Goal: Book appointment/travel/reservation

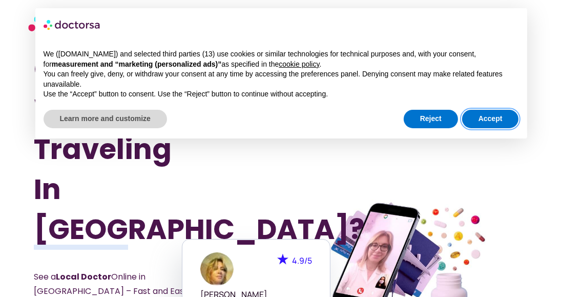
click at [502, 116] on button "Accept" at bounding box center [490, 119] width 57 height 18
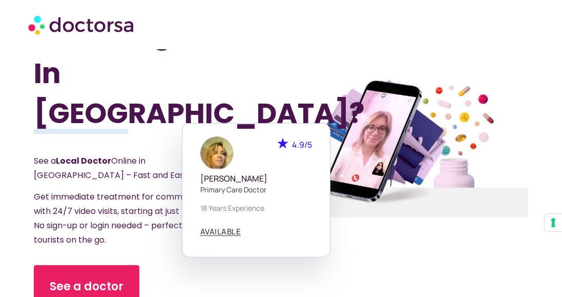
scroll to position [117, 0]
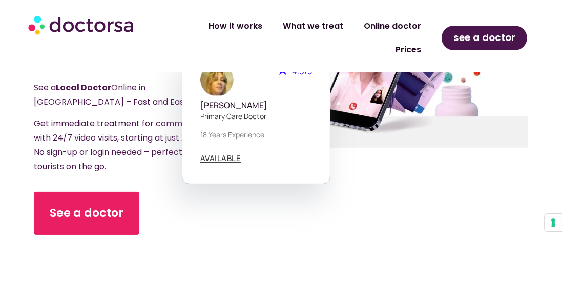
scroll to position [203, 0]
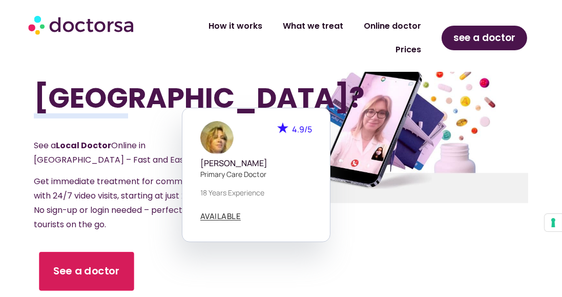
click at [82, 263] on span "See a doctor" at bounding box center [86, 270] width 67 height 15
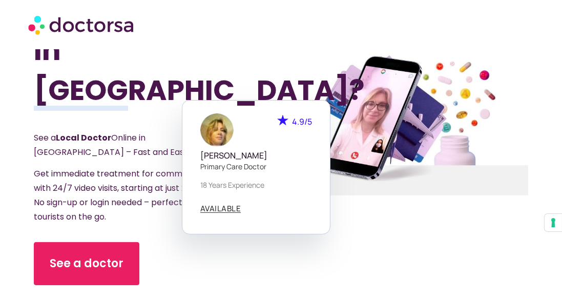
scroll to position [140, 0]
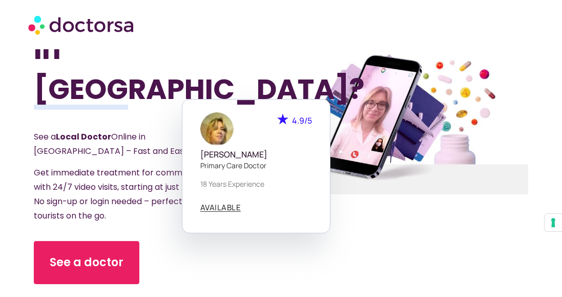
click at [278, 258] on div "Got Sick While Traveling In Portugal? See a Local Doctor Online in Portugal – F…" at bounding box center [158, 122] width 248 height 427
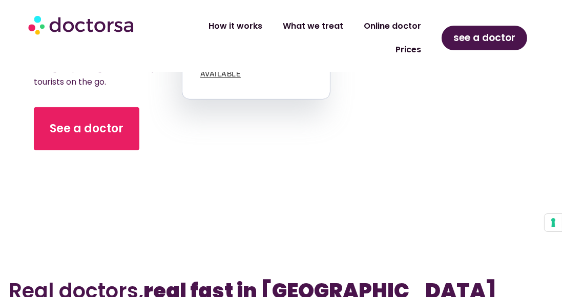
scroll to position [344, 0]
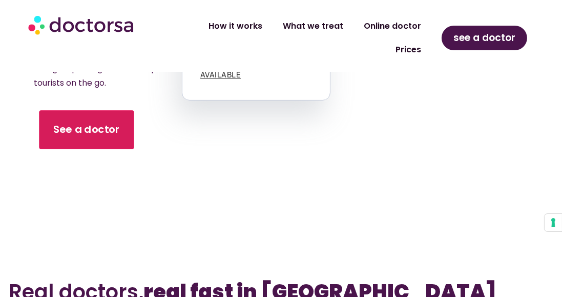
click at [89, 122] on span "See a doctor" at bounding box center [86, 129] width 67 height 15
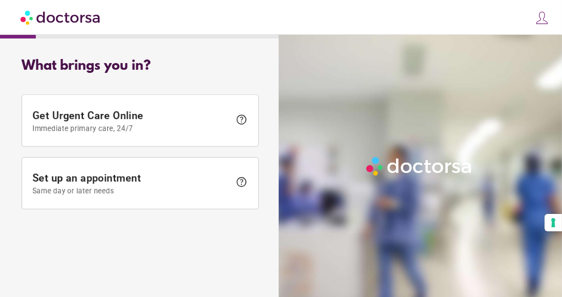
click at [141, 179] on span "Set up an appointment Same day or later needs" at bounding box center [131, 183] width 198 height 23
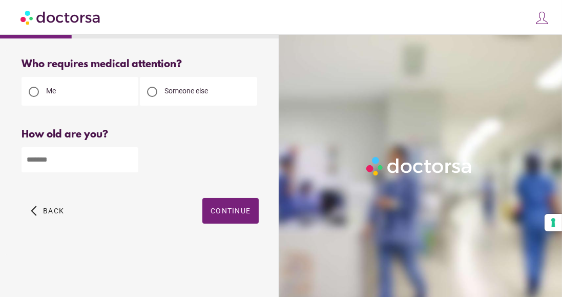
click at [216, 150] on div at bounding box center [140, 159] width 237 height 27
click at [162, 199] on div "arrow_back_ios Back Continue" at bounding box center [140, 218] width 237 height 41
click at [53, 160] on input "number" at bounding box center [80, 159] width 117 height 25
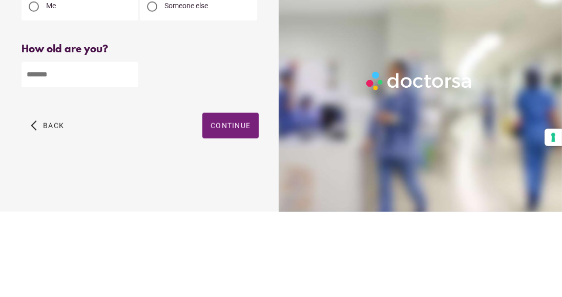
type input "**"
click at [215, 143] on div "How old are you? How old is the patient? ** Please enter your age" at bounding box center [140, 158] width 237 height 59
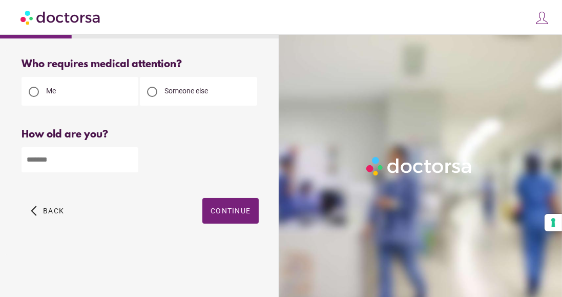
click at [235, 210] on span "Continue" at bounding box center [231, 211] width 40 height 8
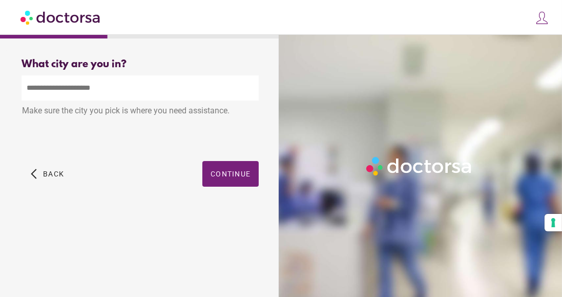
click at [65, 85] on input "text" at bounding box center [140, 87] width 237 height 25
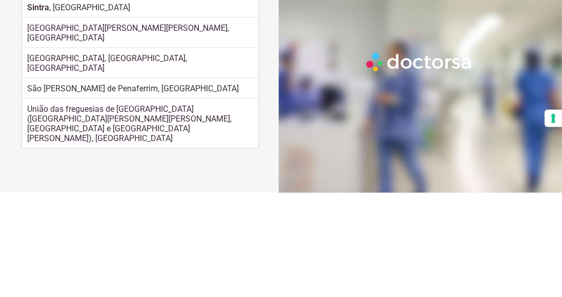
click at [139, 117] on div "Sintra , Portugal" at bounding box center [140, 111] width 236 height 20
type input "**********"
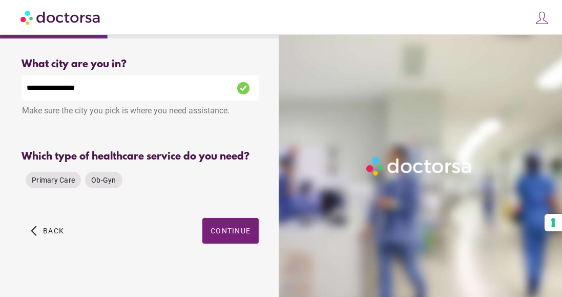
click at [49, 181] on span "Primary Care" at bounding box center [53, 180] width 43 height 8
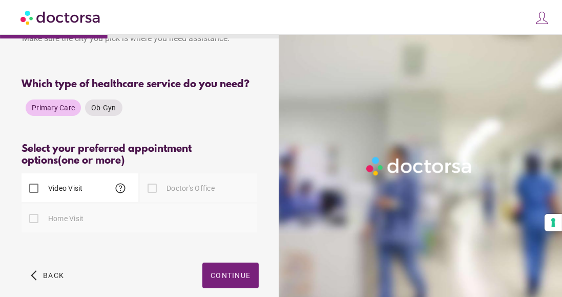
scroll to position [76, 0]
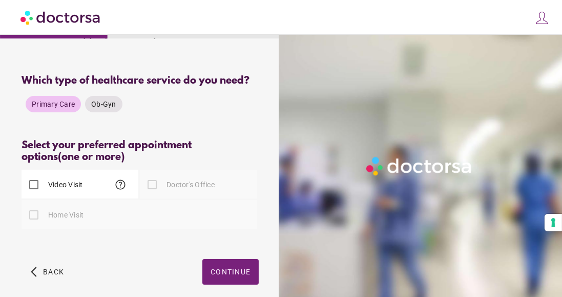
click at [67, 184] on label "Video Visit" at bounding box center [64, 184] width 37 height 10
click at [233, 269] on span "Continue" at bounding box center [231, 271] width 40 height 8
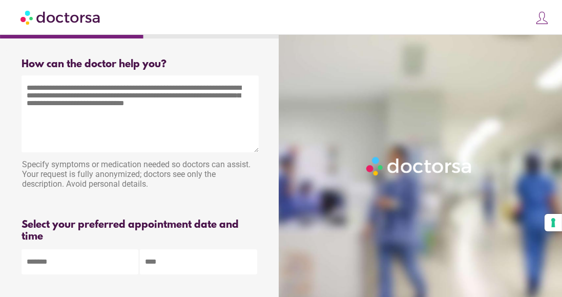
click at [44, 117] on textarea at bounding box center [140, 113] width 237 height 77
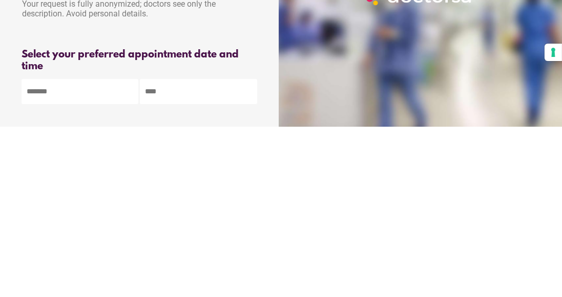
type textarea "**********"
click at [85, 259] on body "**********" at bounding box center [281, 191] width 562 height 382
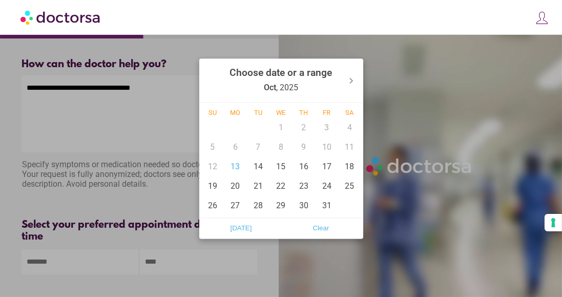
click at [234, 168] on div "13" at bounding box center [235, 166] width 23 height 19
type input "******"
click at [245, 260] on div at bounding box center [281, 148] width 562 height 297
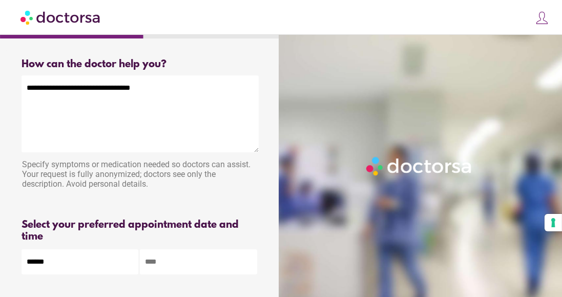
click at [177, 257] on input "text" at bounding box center [198, 261] width 117 height 25
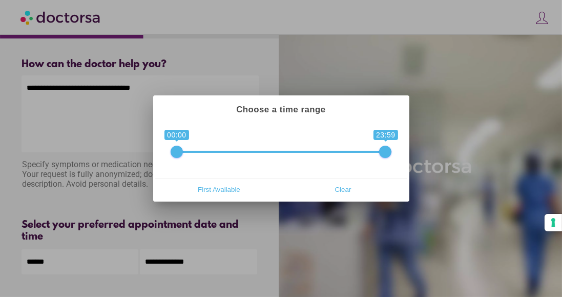
click at [221, 188] on span "First Available" at bounding box center [219, 188] width 118 height 15
type input "**********"
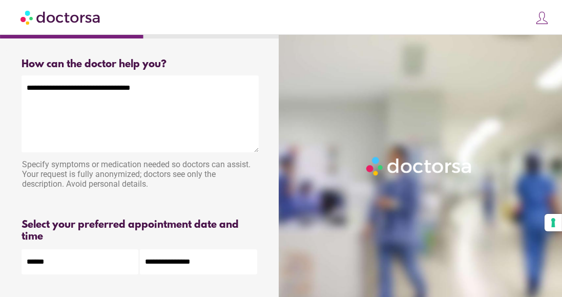
scroll to position [52, 0]
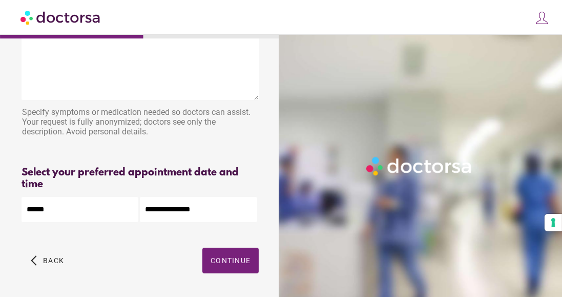
click at [232, 258] on span "Continue" at bounding box center [231, 260] width 40 height 8
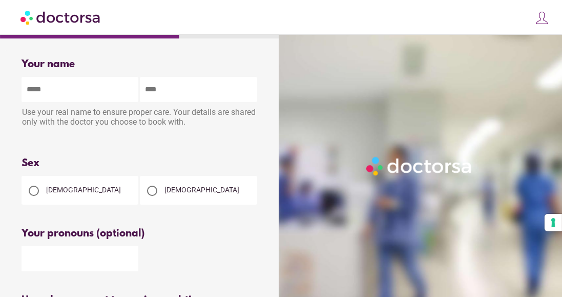
click at [39, 87] on input "text" at bounding box center [80, 89] width 117 height 25
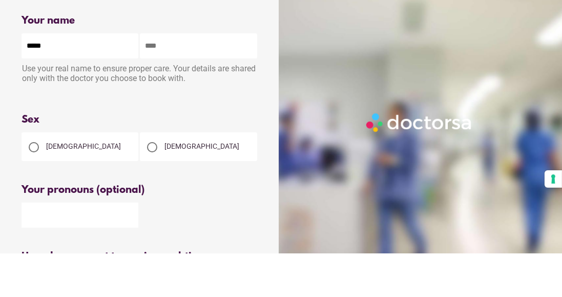
type input "*****"
click at [187, 88] on input "text" at bounding box center [198, 89] width 117 height 25
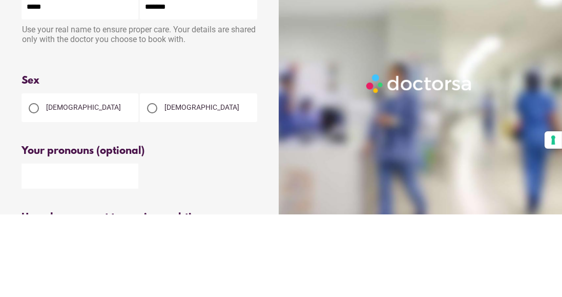
type input "*******"
click at [231, 130] on div "Use your real name to ensure proper care. Your details are shared only with the…" at bounding box center [140, 118] width 237 height 32
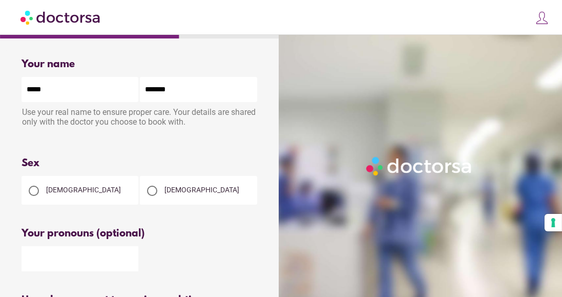
click at [77, 197] on div "[DEMOGRAPHIC_DATA]" at bounding box center [80, 190] width 117 height 29
click at [63, 192] on span "[DEMOGRAPHIC_DATA]" at bounding box center [83, 190] width 75 height 8
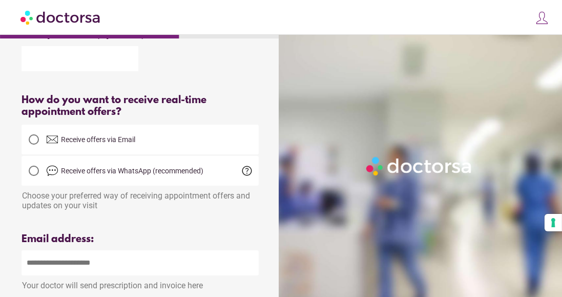
scroll to position [202, 0]
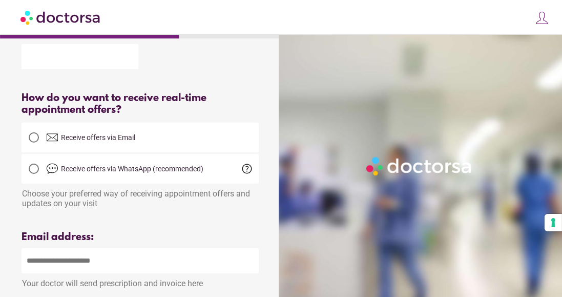
click at [63, 139] on span "Receive offers via Email" at bounding box center [98, 137] width 74 height 8
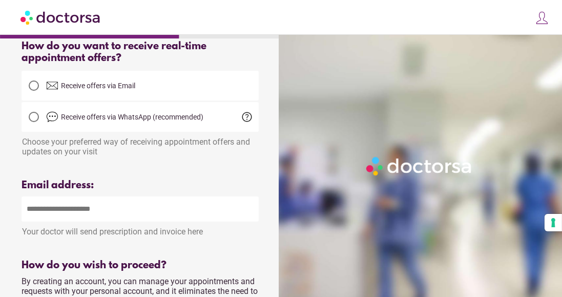
scroll to position [267, 0]
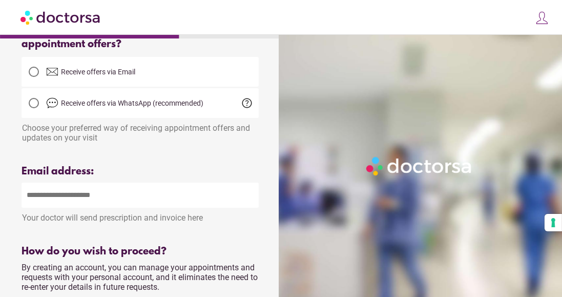
click at [83, 195] on input "email" at bounding box center [140, 194] width 237 height 25
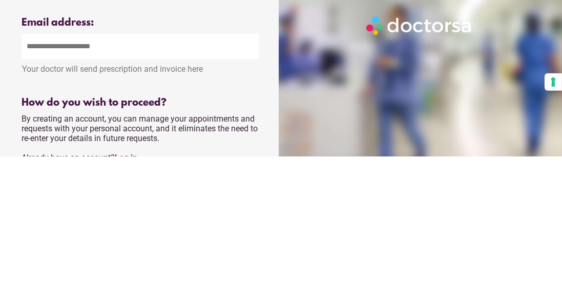
scroll to position [276, 0]
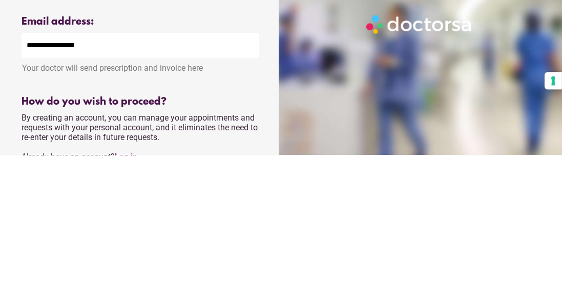
click at [33, 189] on input "**********" at bounding box center [140, 186] width 237 height 25
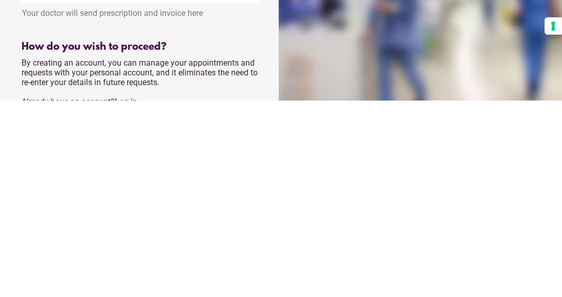
type input "**********"
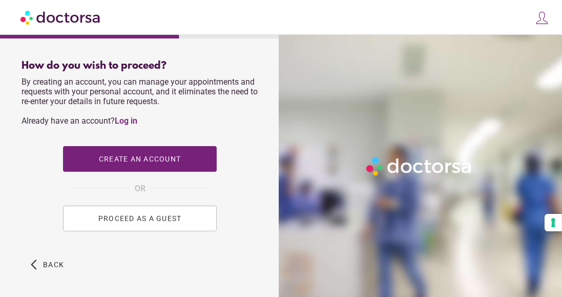
scroll to position [458, 0]
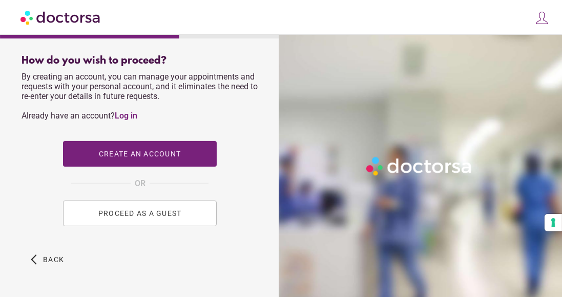
click at [160, 213] on span "PROCEED AS A GUEST" at bounding box center [140, 213] width 84 height 8
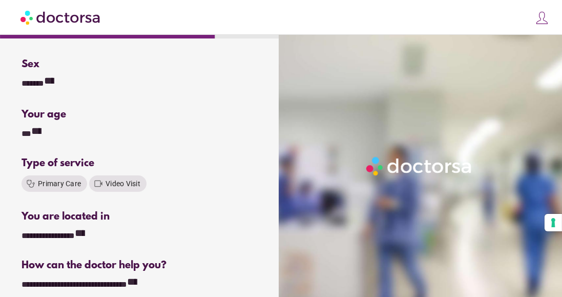
scroll to position [80, 0]
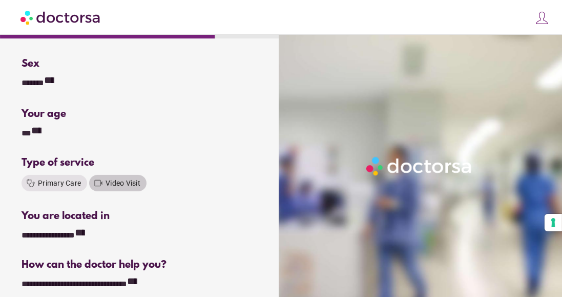
click at [118, 180] on span "Video Visit" at bounding box center [123, 183] width 35 height 8
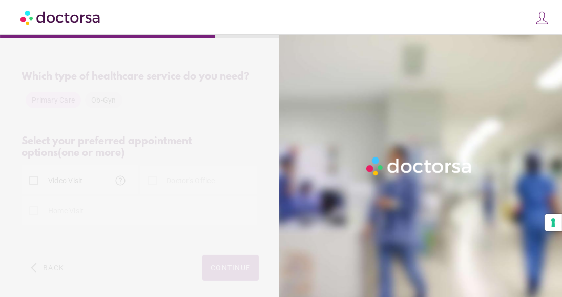
scroll to position [0, 0]
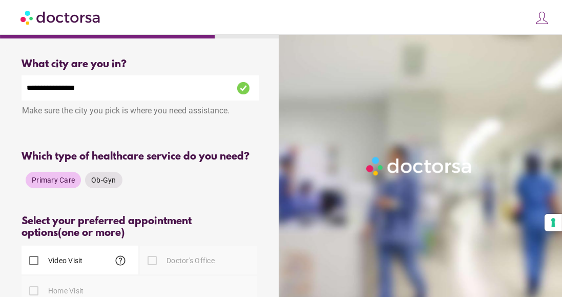
click at [48, 179] on span "Primary Care" at bounding box center [53, 180] width 43 height 8
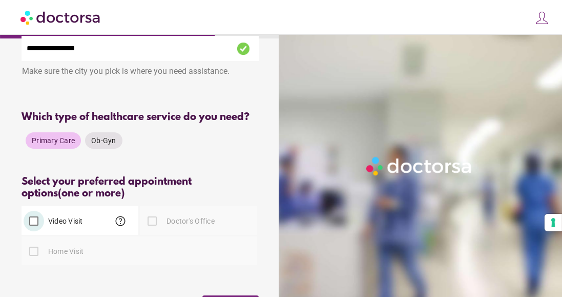
scroll to position [87, 0]
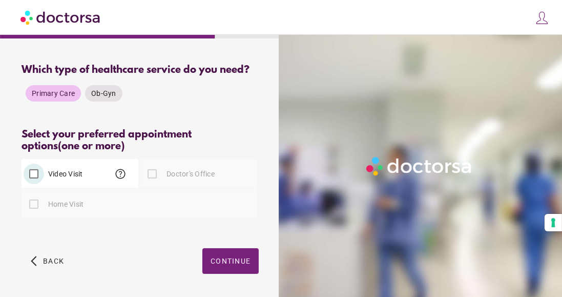
click at [234, 257] on span "Continue" at bounding box center [231, 261] width 40 height 8
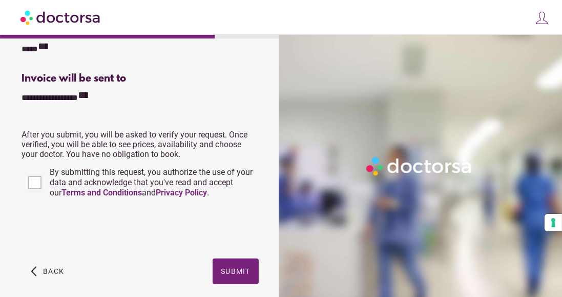
scroll to position [416, 0]
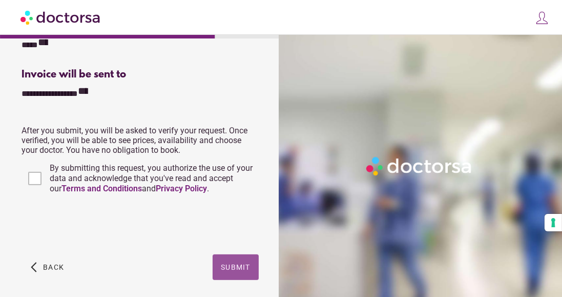
click at [234, 263] on span "Submit" at bounding box center [236, 267] width 30 height 8
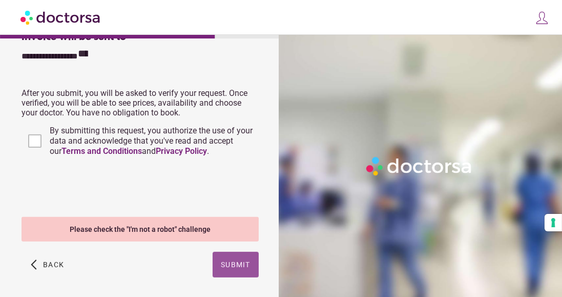
scroll to position [457, 0]
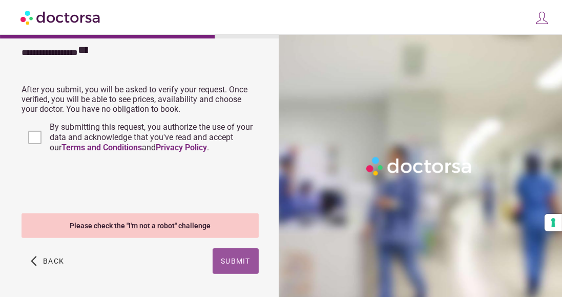
click at [242, 259] on span "Submit" at bounding box center [236, 261] width 30 height 8
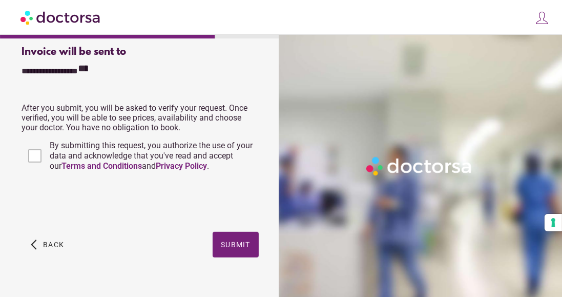
scroll to position [451, 0]
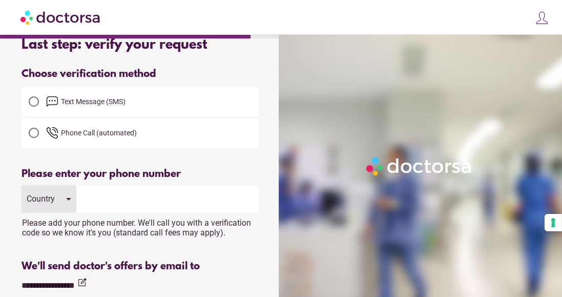
scroll to position [15, 0]
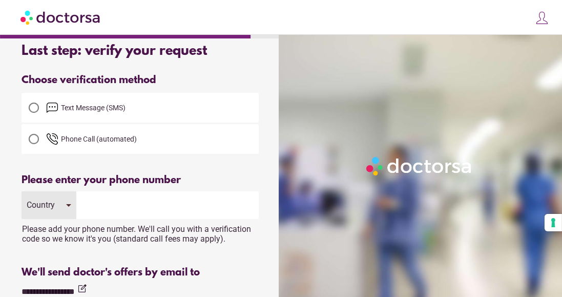
click at [33, 104] on div at bounding box center [34, 107] width 10 height 10
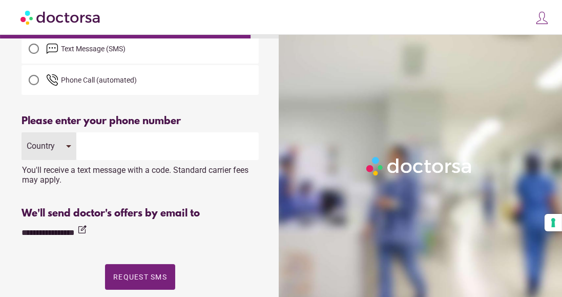
scroll to position [74, 0]
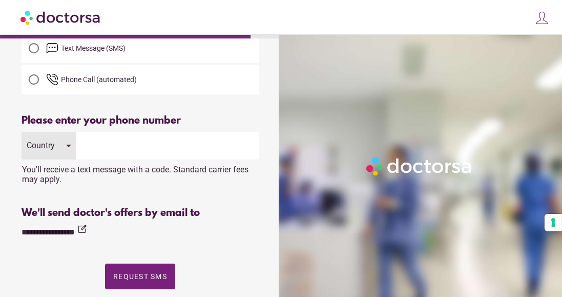
click at [109, 148] on input "tel" at bounding box center [167, 146] width 182 height 28
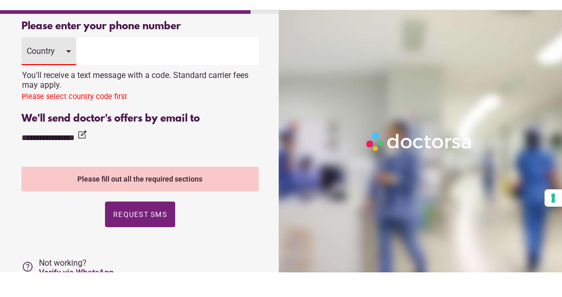
scroll to position [145, 0]
click at [168, 75] on input "tel" at bounding box center [167, 75] width 182 height 28
click at [97, 66] on input "tel" at bounding box center [167, 75] width 182 height 28
click at [97, 71] on input "tel" at bounding box center [167, 75] width 182 height 28
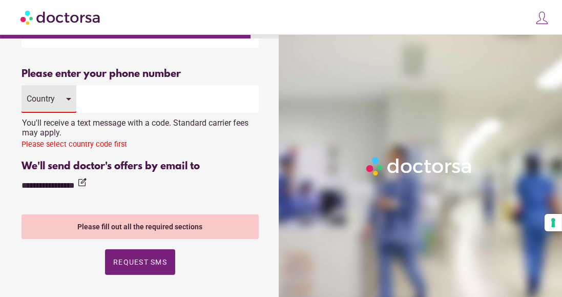
scroll to position [120, 0]
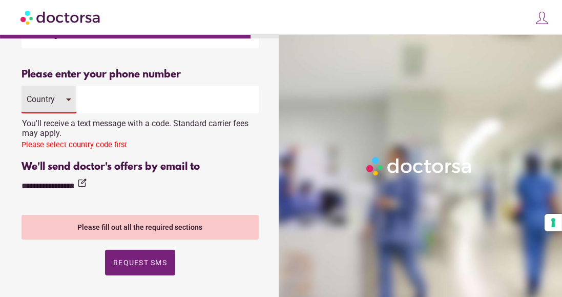
click at [97, 97] on input "tel" at bounding box center [167, 100] width 182 height 28
click at [97, 104] on input "tel" at bounding box center [167, 100] width 182 height 28
click at [103, 99] on input "tel" at bounding box center [167, 100] width 182 height 28
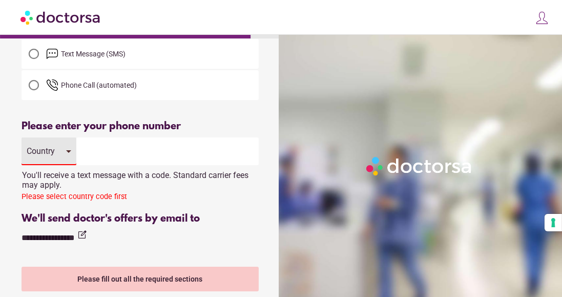
scroll to position [68, 0]
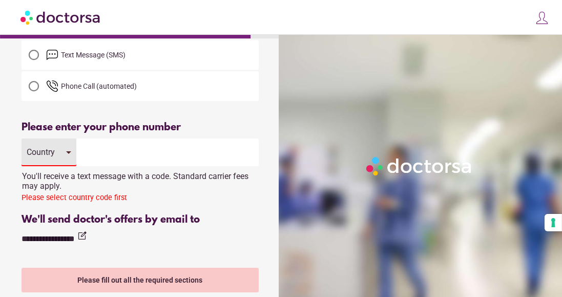
click at [123, 149] on input "tel" at bounding box center [167, 152] width 182 height 28
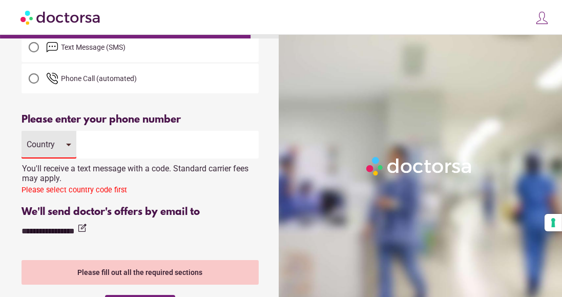
scroll to position [76, 0]
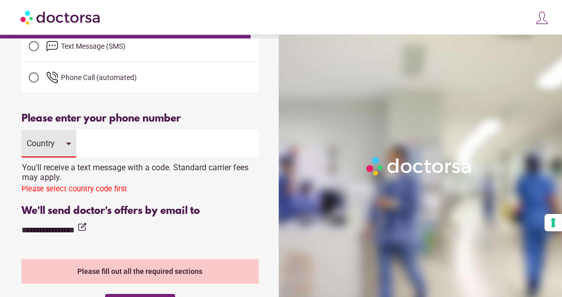
click at [113, 134] on input "tel" at bounding box center [167, 144] width 182 height 28
click at [99, 149] on input "tel" at bounding box center [167, 144] width 182 height 28
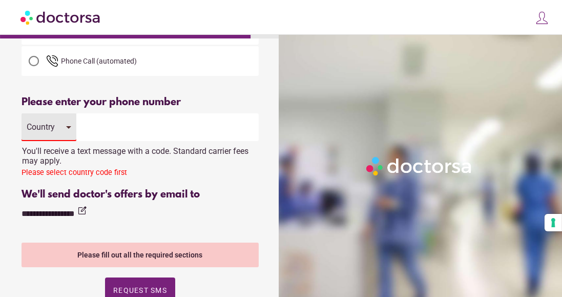
scroll to position [92, 0]
click at [92, 171] on div "Please select country code first" at bounding box center [140, 175] width 237 height 13
click at [128, 128] on input "tel" at bounding box center [167, 128] width 182 height 28
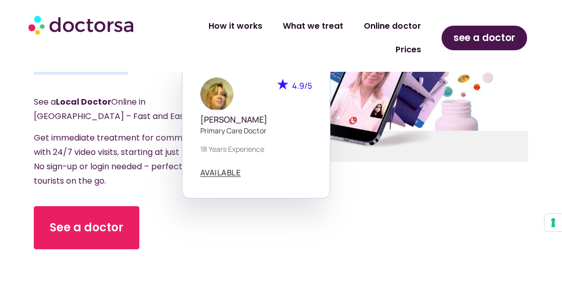
scroll to position [231, 0]
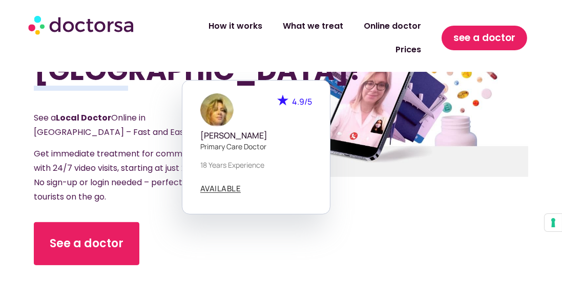
click at [488, 30] on span "see a doctor" at bounding box center [485, 38] width 62 height 16
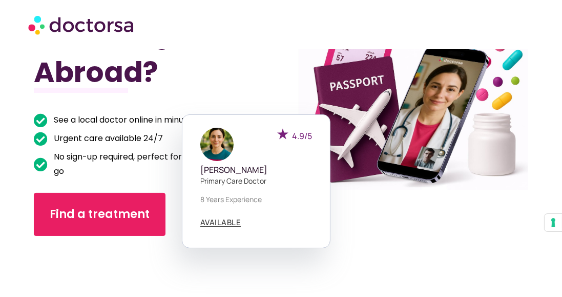
scroll to position [116, 0]
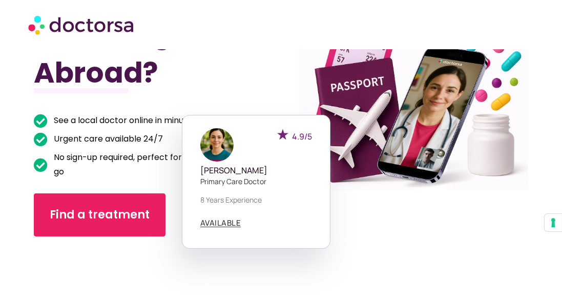
click at [105, 119] on span "See a local doctor online in minutes" at bounding box center [123, 120] width 145 height 14
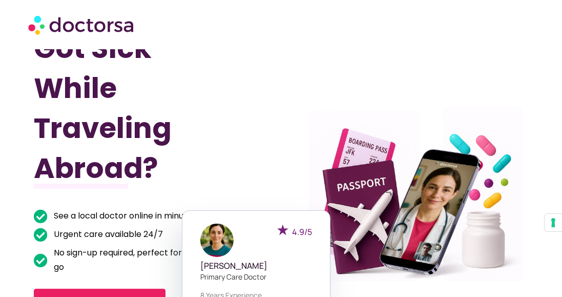
scroll to position [0, 0]
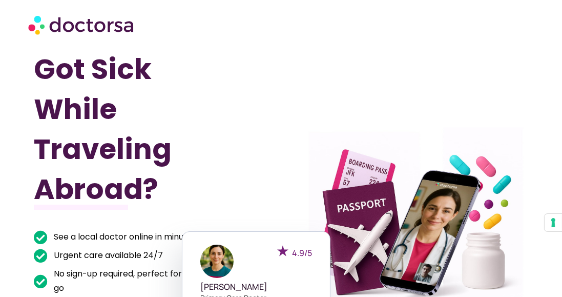
click at [281, 101] on div "Got Sick While Traveling Abroad? See a local doctor online in minutes Urgent ca…" at bounding box center [158, 254] width 248 height 411
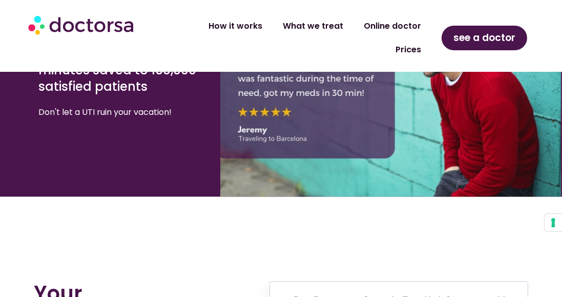
scroll to position [2209, 0]
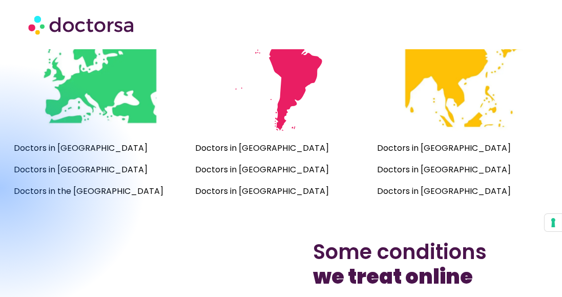
scroll to position [0, 0]
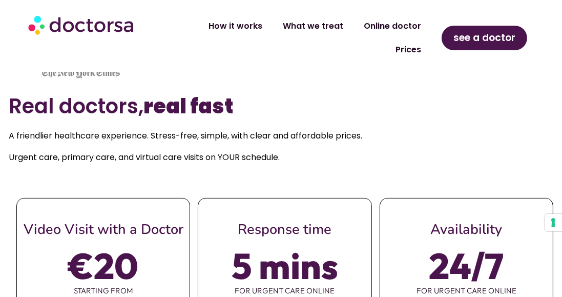
scroll to position [378, 0]
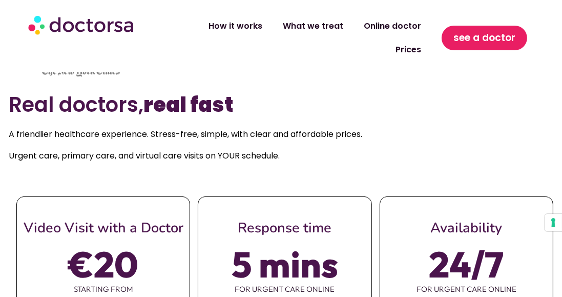
click at [486, 30] on span "see a doctor" at bounding box center [485, 38] width 62 height 16
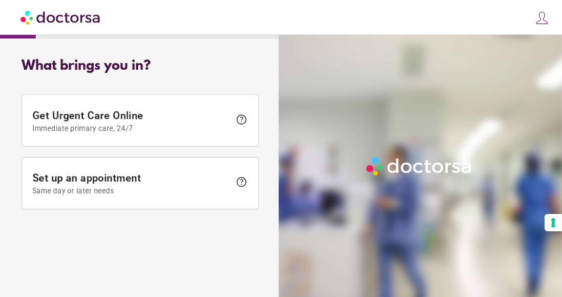
click at [180, 181] on span "Set up an appointment Same day or later needs" at bounding box center [131, 183] width 198 height 23
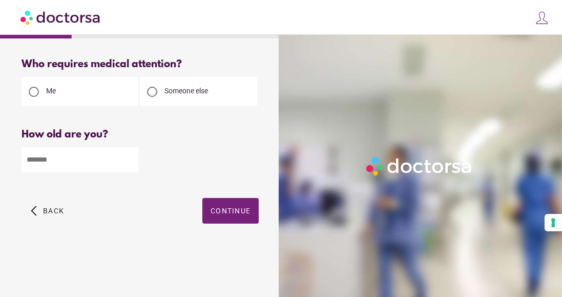
click at [66, 158] on input "number" at bounding box center [80, 159] width 117 height 25
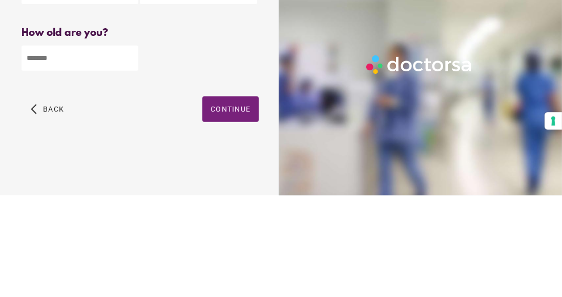
type input "**"
click at [214, 149] on div "**" at bounding box center [140, 159] width 237 height 27
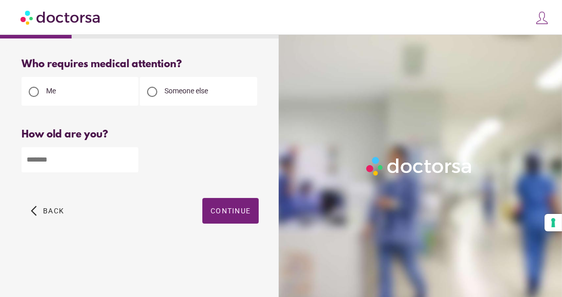
click at [232, 207] on span "button" at bounding box center [230, 211] width 56 height 26
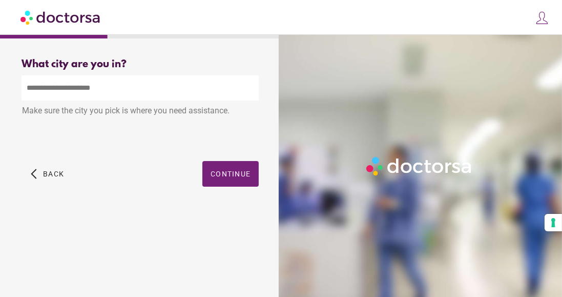
click at [134, 90] on input "text" at bounding box center [140, 87] width 237 height 25
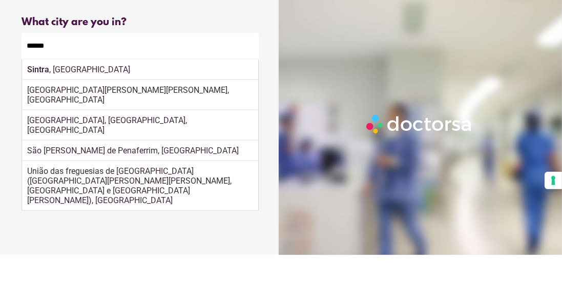
type input "**********"
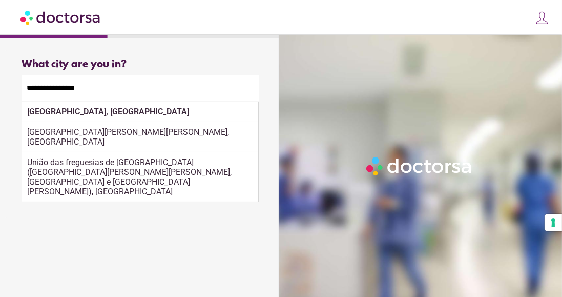
click at [178, 113] on div "Sintra, Portugal" at bounding box center [140, 111] width 236 height 20
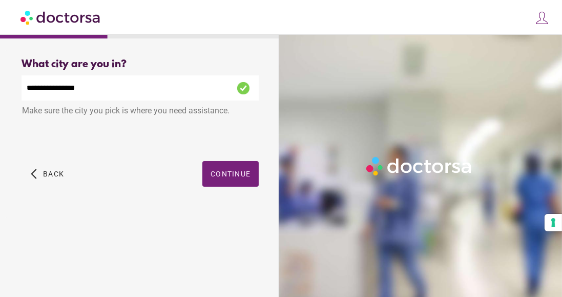
click at [241, 176] on div "**********" at bounding box center [140, 134] width 270 height 168
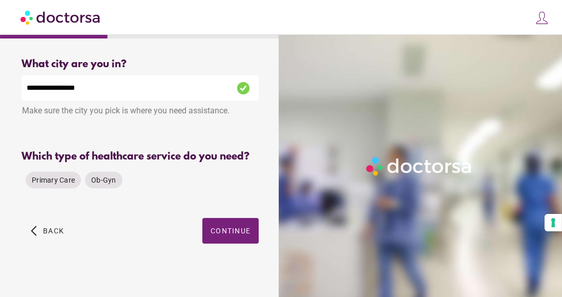
click at [51, 177] on span "Primary Care" at bounding box center [53, 180] width 43 height 8
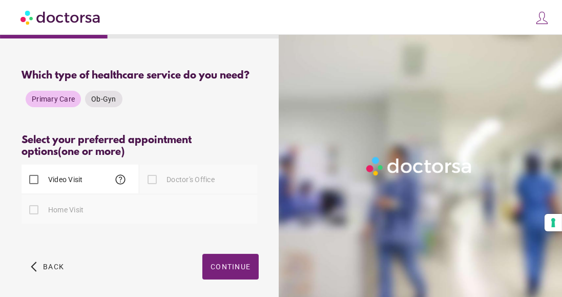
scroll to position [87, 0]
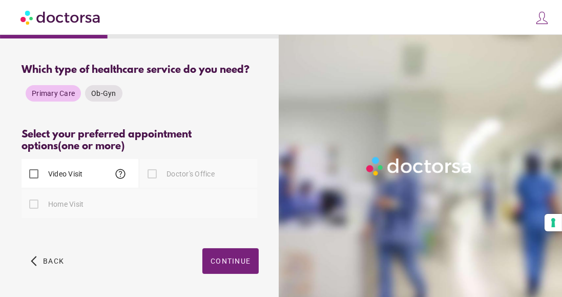
click at [61, 173] on label "Video Visit" at bounding box center [64, 174] width 37 height 10
click at [236, 255] on span "button" at bounding box center [230, 261] width 56 height 26
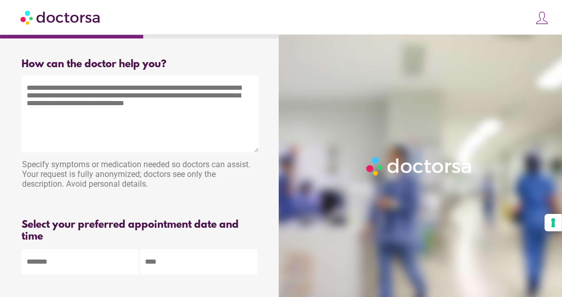
click at [116, 101] on textarea at bounding box center [140, 113] width 237 height 77
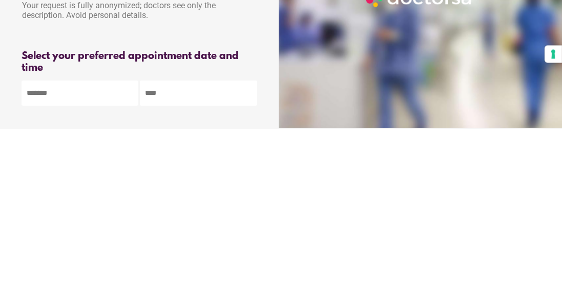
type textarea "**********"
click at [232, 205] on div "Please briefly describe your medical need. More information helps the doctor un…" at bounding box center [140, 202] width 237 height 17
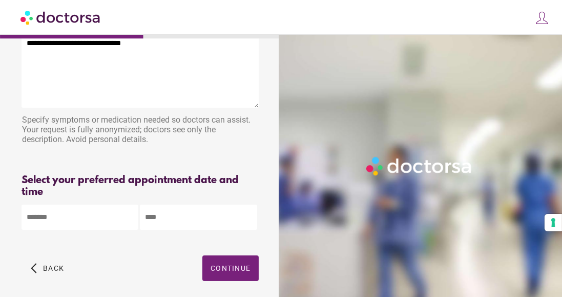
scroll to position [52, 0]
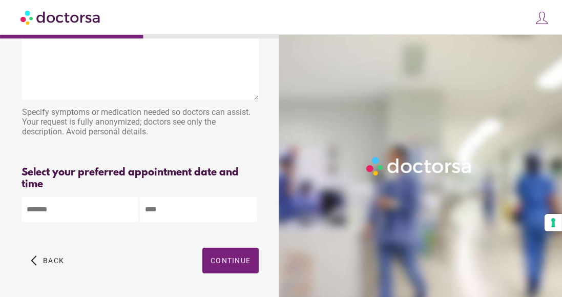
click at [84, 212] on body "**********" at bounding box center [281, 139] width 562 height 382
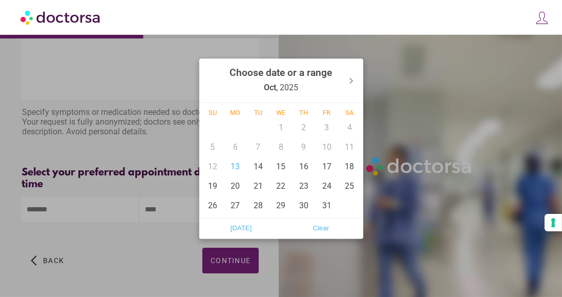
click at [237, 176] on div "13" at bounding box center [235, 166] width 23 height 19
type input "******"
click at [168, 214] on div at bounding box center [281, 148] width 562 height 297
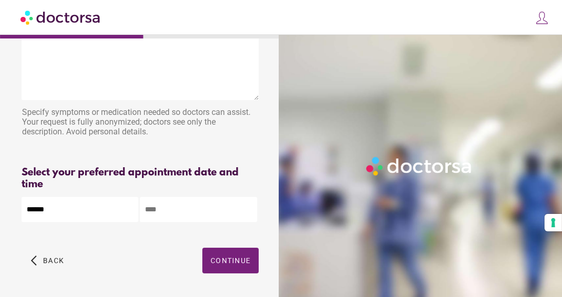
click at [180, 213] on input "text" at bounding box center [198, 209] width 117 height 25
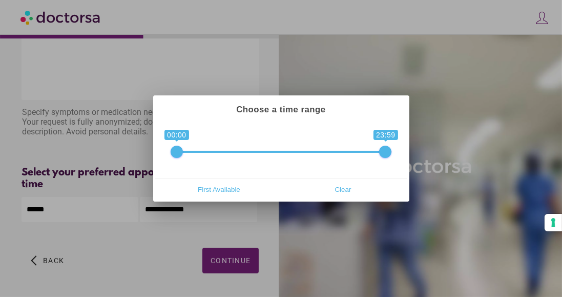
click at [220, 197] on span "First Available" at bounding box center [219, 188] width 118 height 15
type input "**********"
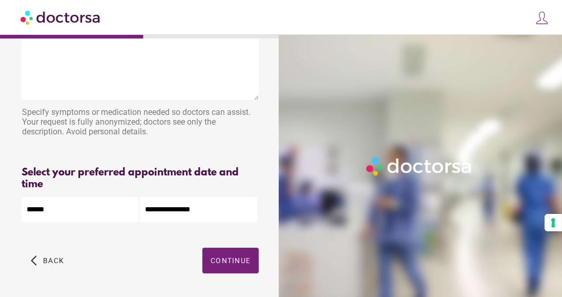
click at [238, 261] on span "Continue" at bounding box center [231, 260] width 40 height 8
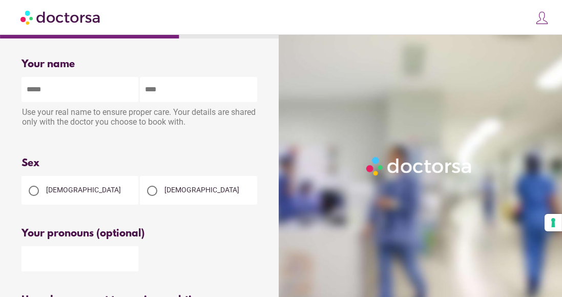
click at [80, 87] on input "text" at bounding box center [80, 89] width 117 height 25
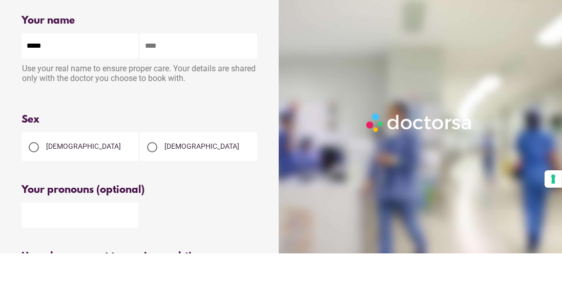
type input "*****"
click at [195, 87] on input "text" at bounding box center [198, 89] width 117 height 25
type input "*******"
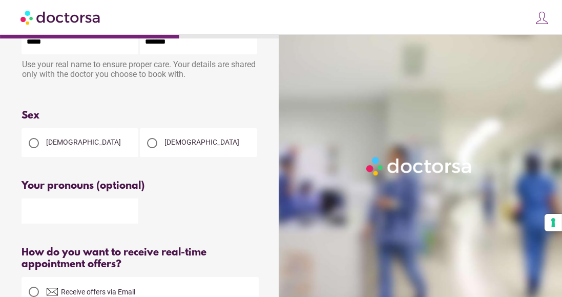
scroll to position [50, 0]
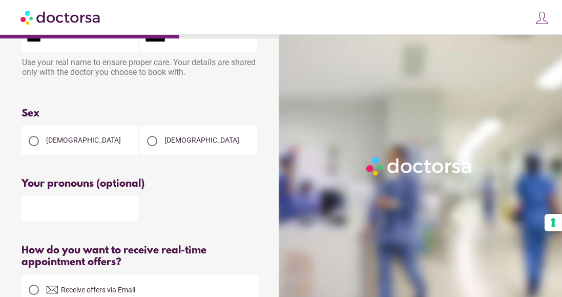
click at [43, 139] on div at bounding box center [34, 141] width 20 height 20
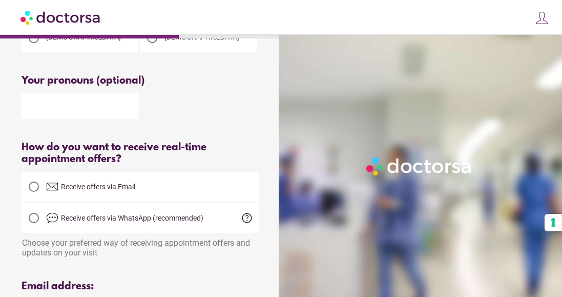
scroll to position [159, 0]
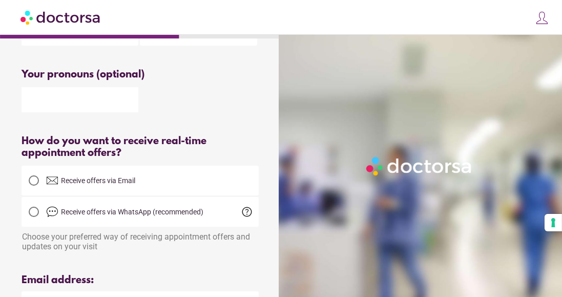
click at [164, 177] on span "Receive offers via Email" at bounding box center [152, 180] width 213 height 12
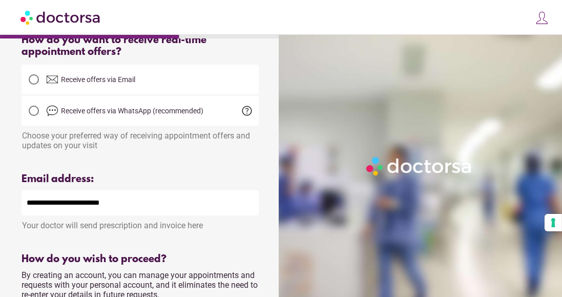
click at [132, 204] on input "**********" at bounding box center [140, 202] width 237 height 25
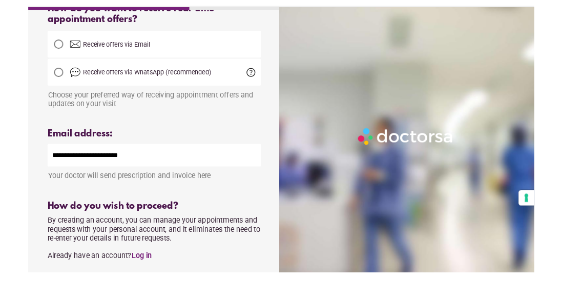
scroll to position [263, 0]
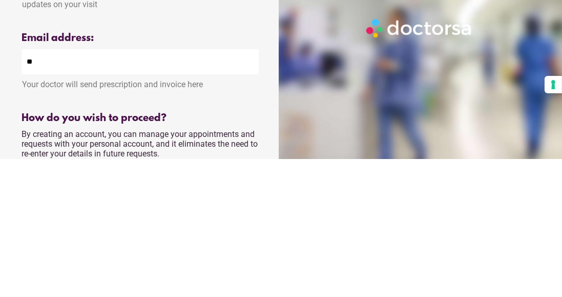
type input "*"
type input "**********"
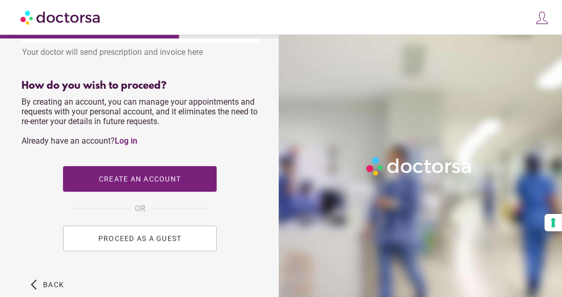
scroll to position [437, 0]
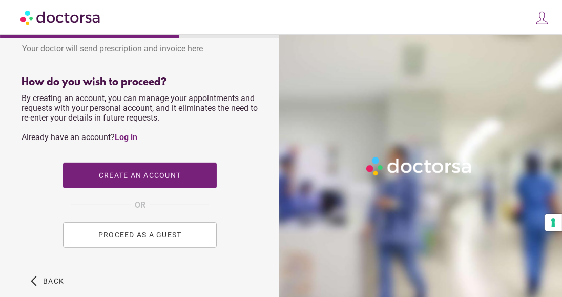
click at [164, 245] on button "PROCEED AS A GUEST" at bounding box center [140, 235] width 154 height 26
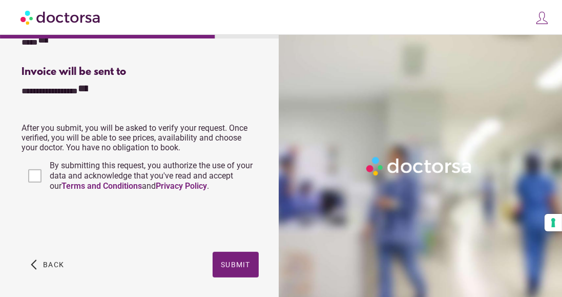
scroll to position [422, 0]
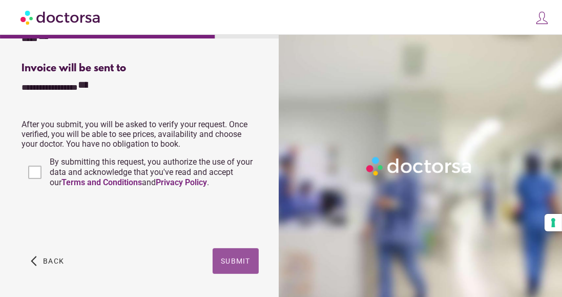
click at [238, 255] on span "button" at bounding box center [236, 261] width 46 height 26
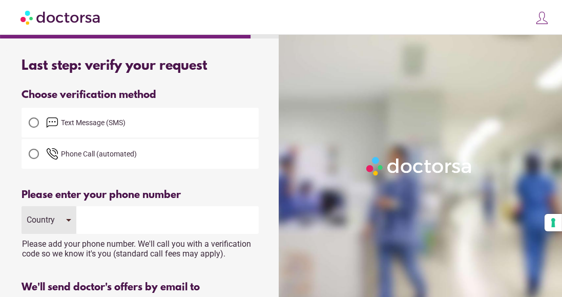
click at [36, 127] on div at bounding box center [34, 122] width 10 height 10
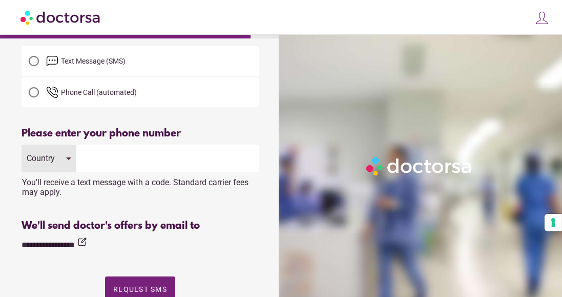
scroll to position [62, 0]
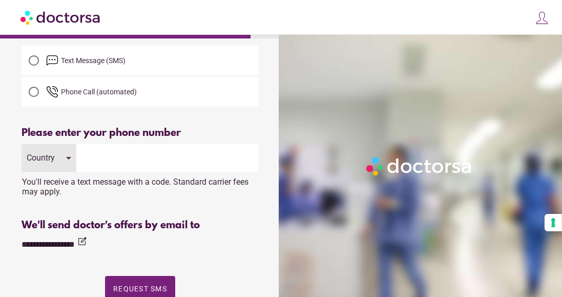
click at [103, 155] on input "tel" at bounding box center [167, 158] width 182 height 28
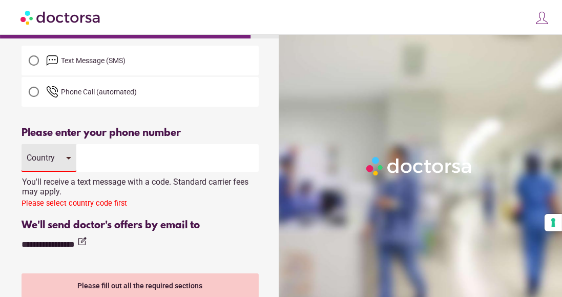
click at [105, 150] on input "tel" at bounding box center [167, 158] width 182 height 28
click at [104, 160] on input "tel" at bounding box center [167, 158] width 182 height 28
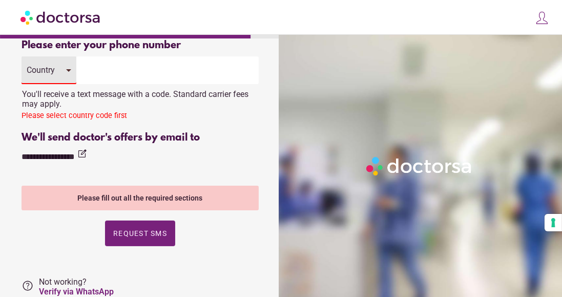
scroll to position [151, 0]
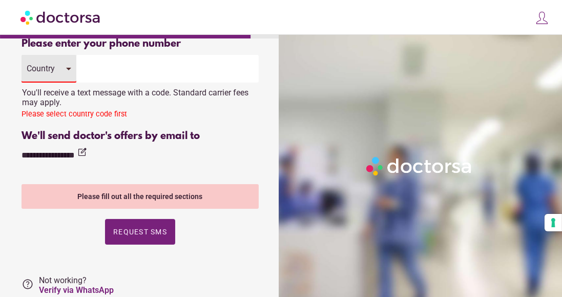
click at [126, 65] on input "tel" at bounding box center [167, 69] width 182 height 28
click at [85, 115] on div "Please select country code first" at bounding box center [140, 116] width 237 height 13
click at [83, 117] on div "Please select country code first" at bounding box center [140, 116] width 237 height 13
click at [62, 70] on div "Country" at bounding box center [49, 69] width 55 height 28
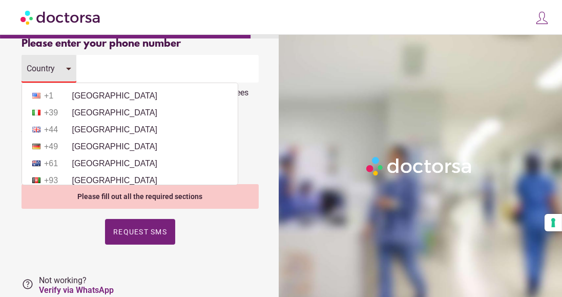
click at [150, 157] on li "+61 [GEOGRAPHIC_DATA]" at bounding box center [129, 163] width 205 height 15
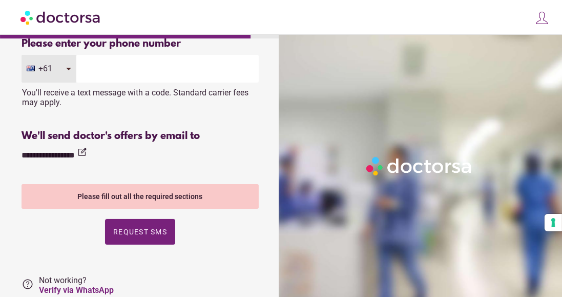
click at [60, 71] on div "+61" at bounding box center [49, 69] width 55 height 28
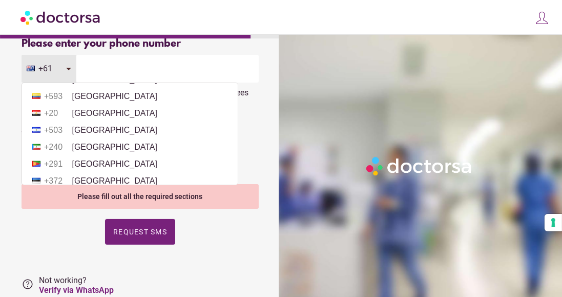
scroll to position [1122, 0]
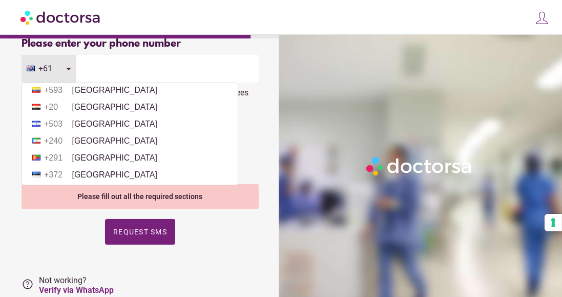
click at [181, 149] on li "+[GEOGRAPHIC_DATA]" at bounding box center [129, 140] width 205 height 15
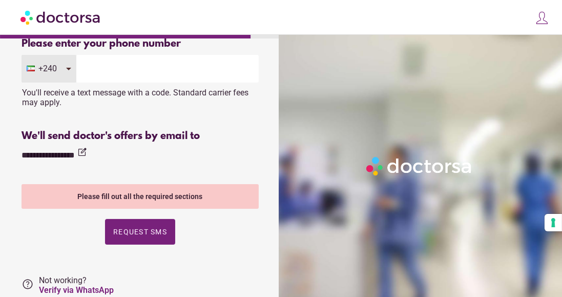
click at [65, 67] on div "+240" at bounding box center [49, 69] width 55 height 28
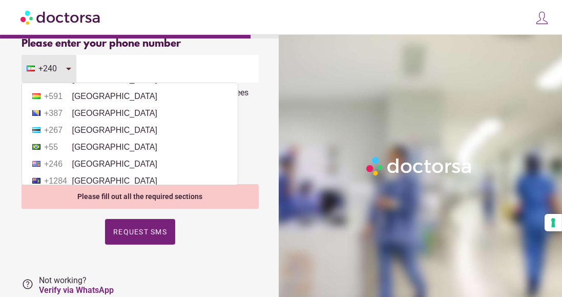
scroll to position [491, 0]
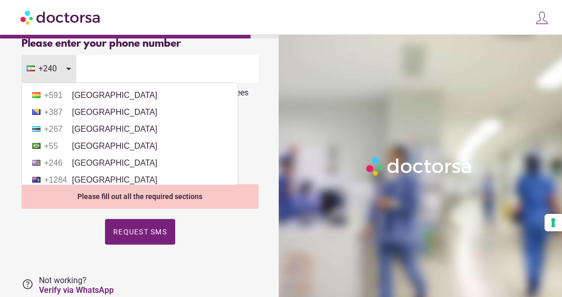
click at [168, 137] on li "+267 [GEOGRAPHIC_DATA]" at bounding box center [129, 128] width 205 height 15
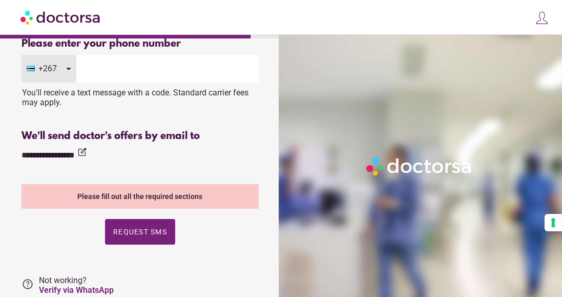
click at [71, 68] on div "+267" at bounding box center [49, 69] width 55 height 28
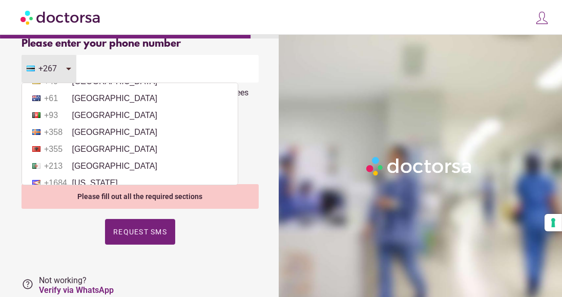
scroll to position [68, 0]
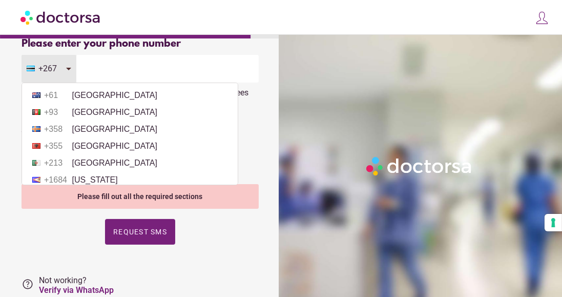
click at [178, 132] on li "+358 [GEOGRAPHIC_DATA]" at bounding box center [129, 128] width 205 height 15
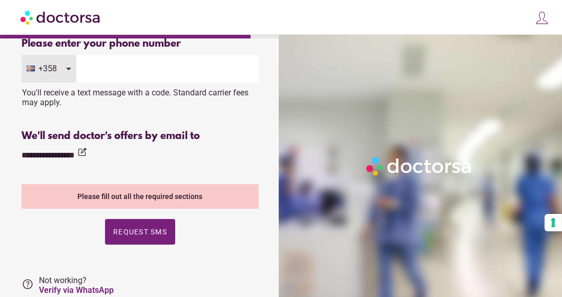
click at [69, 67] on div "+358" at bounding box center [49, 69] width 55 height 28
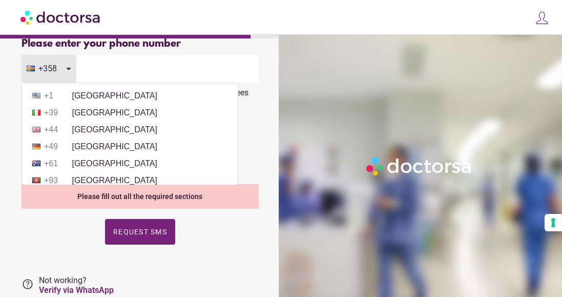
click at [182, 150] on li "+49 [GEOGRAPHIC_DATA]" at bounding box center [129, 146] width 205 height 15
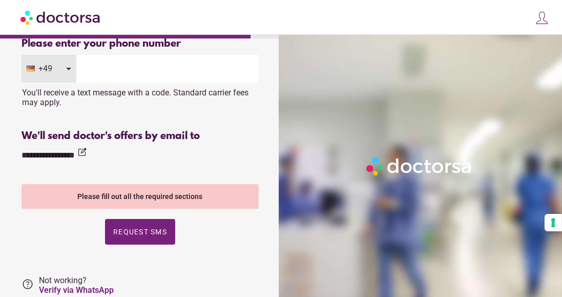
click at [183, 117] on div "Please enter a valid number" at bounding box center [140, 116] width 237 height 13
click at [65, 69] on div "+49" at bounding box center [49, 69] width 55 height 28
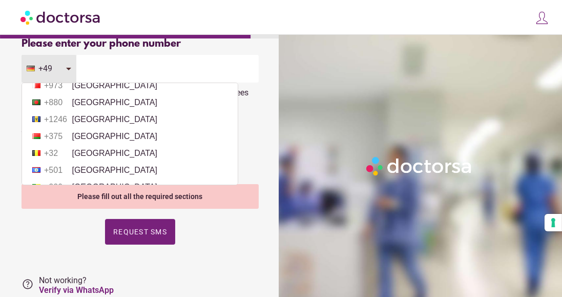
scroll to position [348, 0]
click at [172, 110] on li "+880 [GEOGRAPHIC_DATA]" at bounding box center [129, 102] width 205 height 15
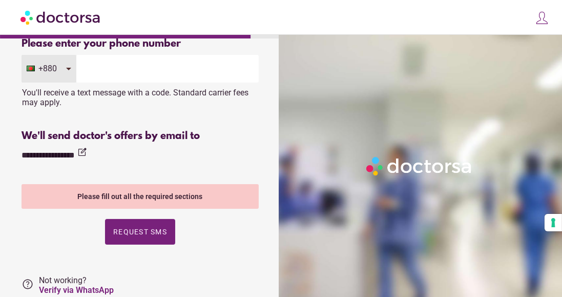
click at [66, 68] on div "+880" at bounding box center [49, 69] width 55 height 28
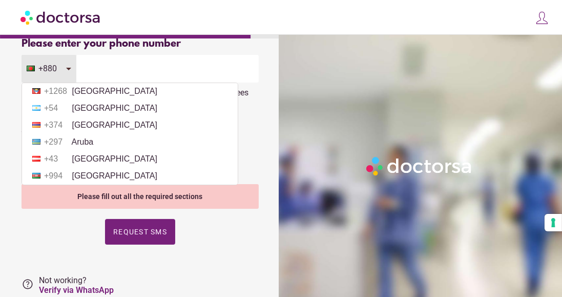
scroll to position [228, 0]
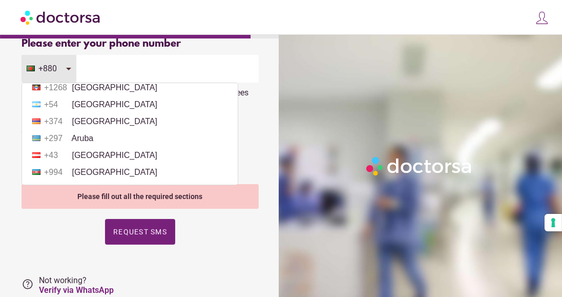
click at [184, 123] on li "+374 [GEOGRAPHIC_DATA]" at bounding box center [129, 121] width 205 height 15
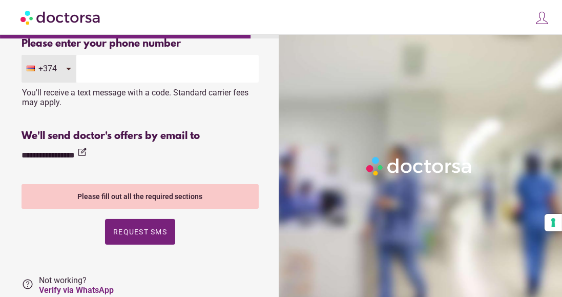
click at [70, 68] on div "+374" at bounding box center [49, 69] width 55 height 28
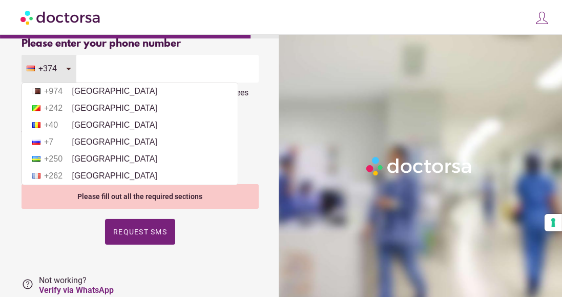
scroll to position [3035, 0]
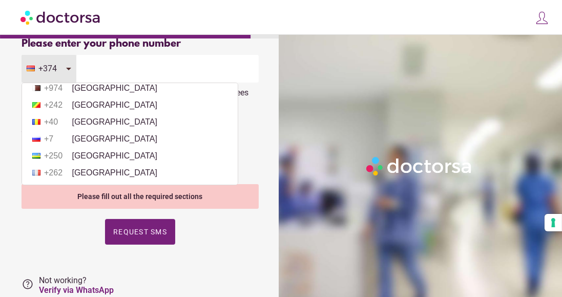
click at [91, 45] on li "+351 [GEOGRAPHIC_DATA]" at bounding box center [129, 37] width 205 height 15
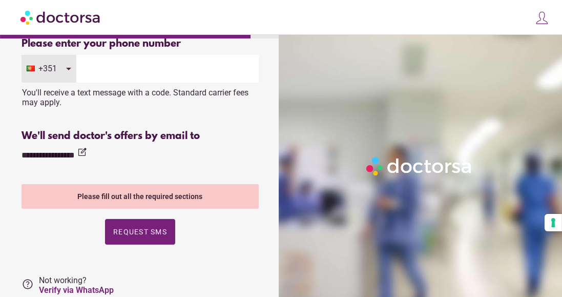
click at [101, 71] on input "tel" at bounding box center [167, 69] width 182 height 28
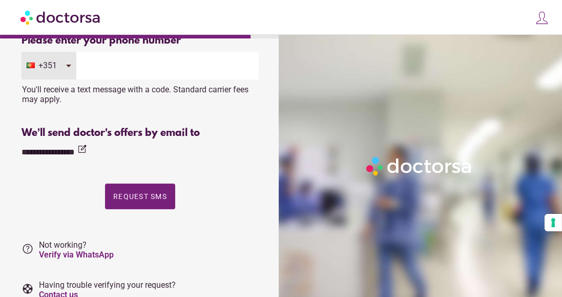
scroll to position [165, 0]
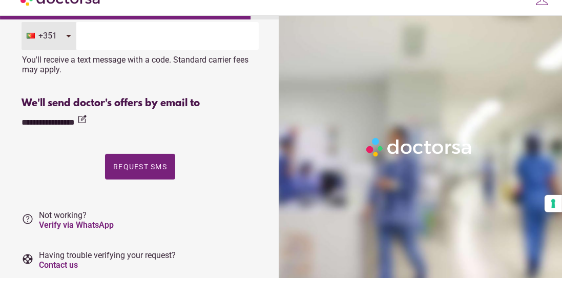
type input "*********"
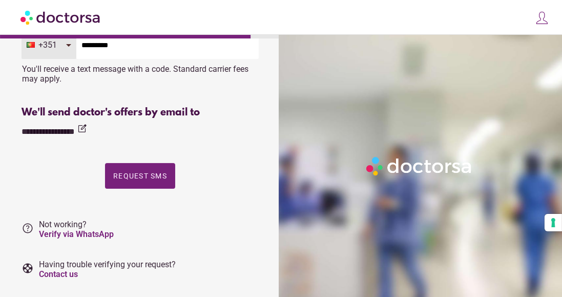
scroll to position [175, 0]
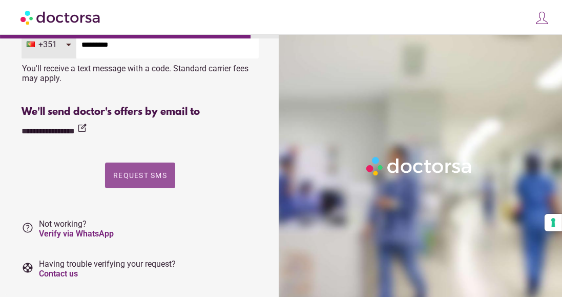
click at [134, 169] on span "button" at bounding box center [140, 175] width 70 height 26
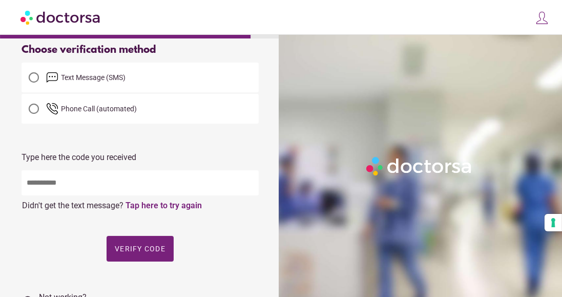
scroll to position [47, 0]
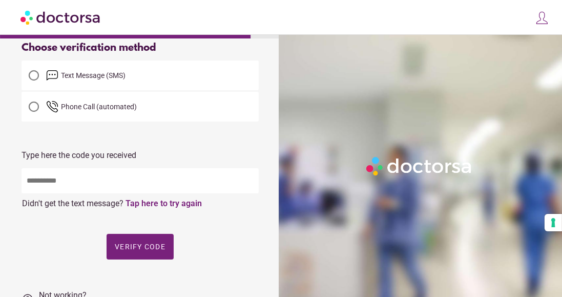
click at [76, 178] on input "text" at bounding box center [140, 180] width 237 height 25
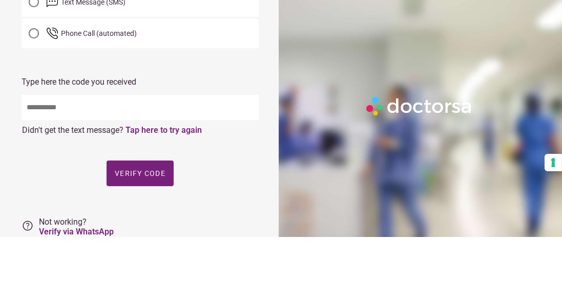
scroll to position [60, 0]
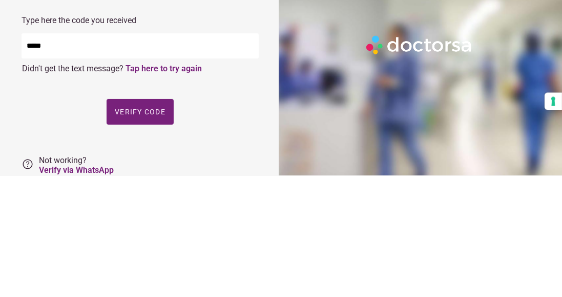
type input "*****"
click at [230, 199] on div "Please enter the code you received" at bounding box center [140, 203] width 237 height 13
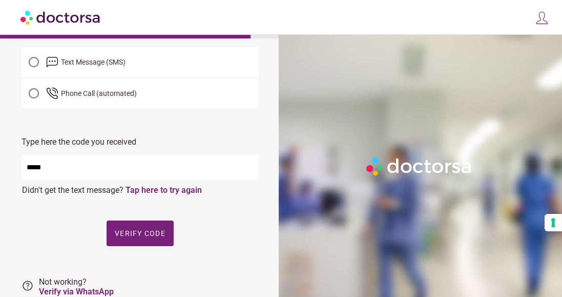
click at [140, 231] on span "Verify code" at bounding box center [140, 233] width 51 height 8
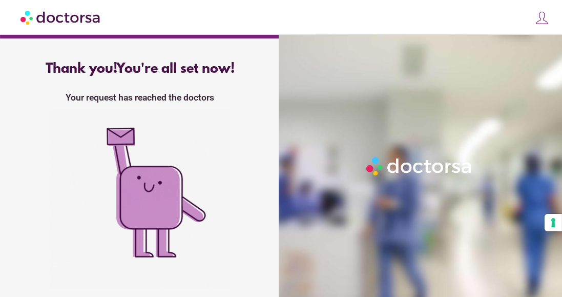
scroll to position [70, 0]
